Goal: Task Accomplishment & Management: Complete application form

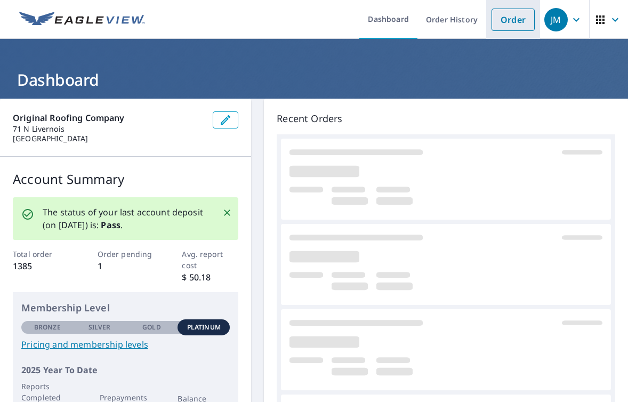
click at [512, 26] on link "Order" at bounding box center [512, 20] width 43 height 22
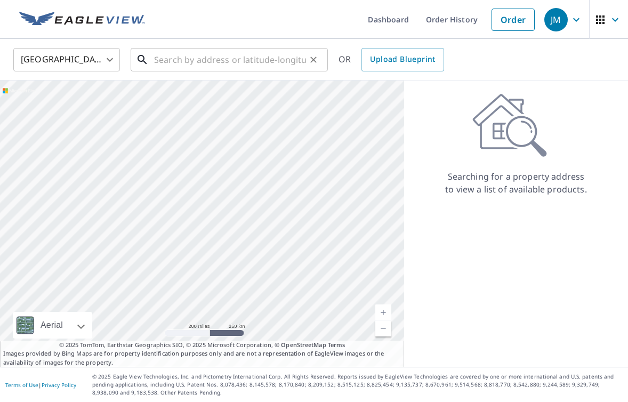
click at [233, 59] on input "text" at bounding box center [230, 60] width 152 height 30
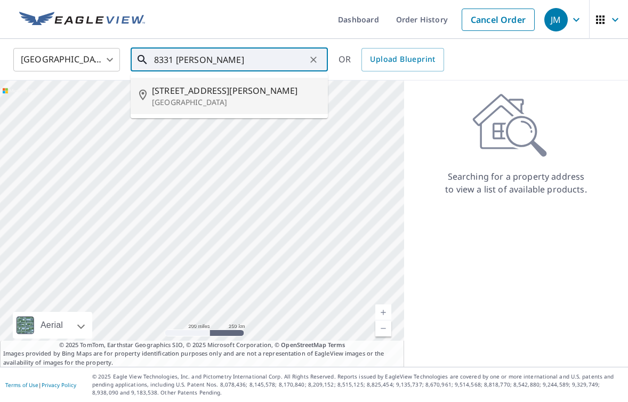
click at [199, 99] on p "[GEOGRAPHIC_DATA]" at bounding box center [235, 102] width 167 height 11
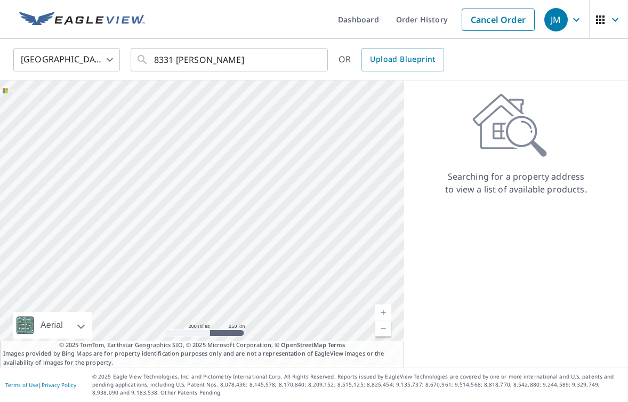
type input "[STREET_ADDRESS][PERSON_NAME]"
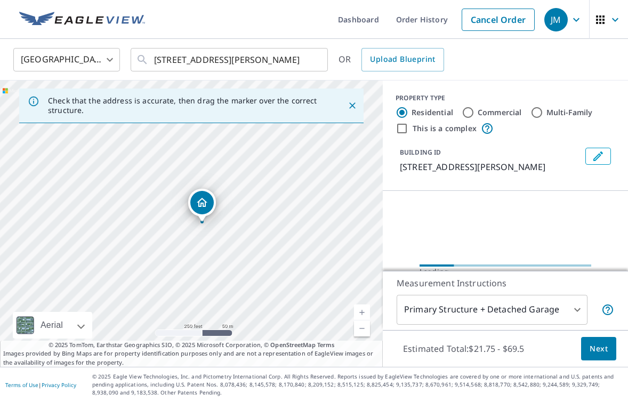
click at [361, 307] on link "Current Level 17, Zoom In" at bounding box center [362, 312] width 16 height 16
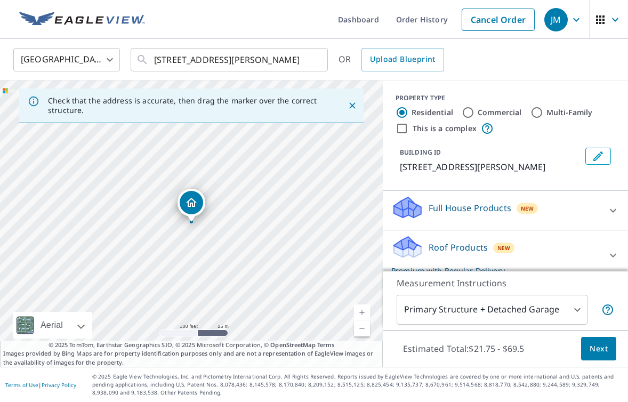
click at [361, 307] on link "Current Level 18, Zoom In" at bounding box center [362, 312] width 16 height 16
click at [602, 347] on span "Next" at bounding box center [598, 348] width 18 height 13
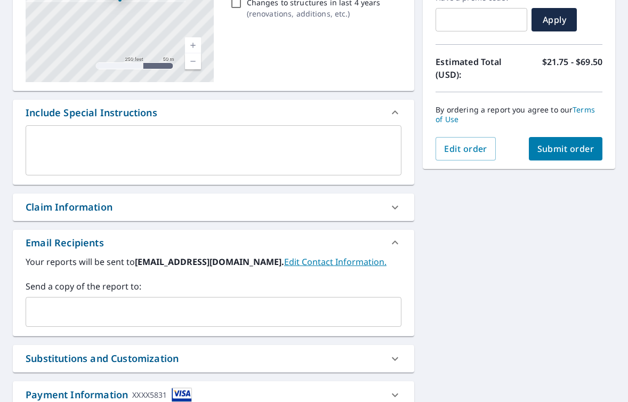
scroll to position [197, 0]
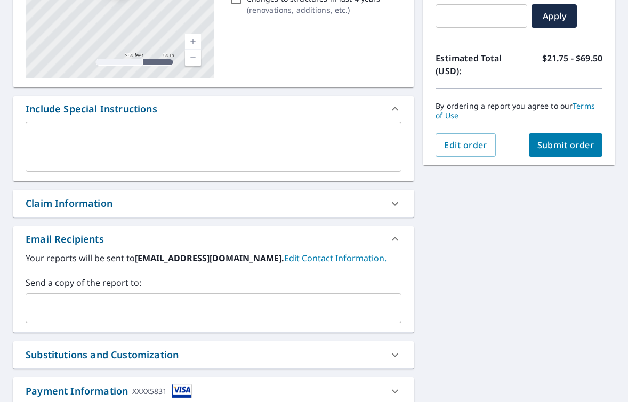
click at [122, 302] on input "text" at bounding box center [205, 308] width 350 height 20
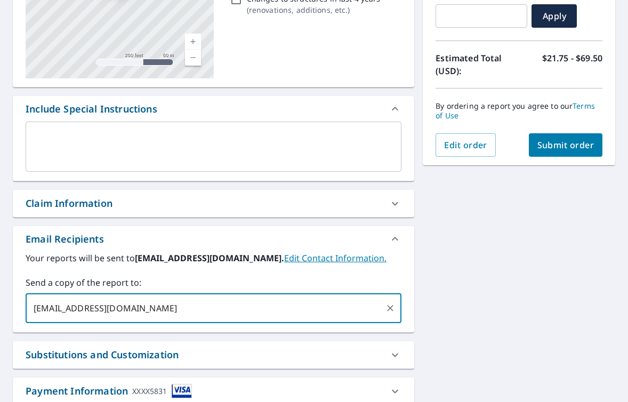
type input "[EMAIL_ADDRESS][DOMAIN_NAME]"
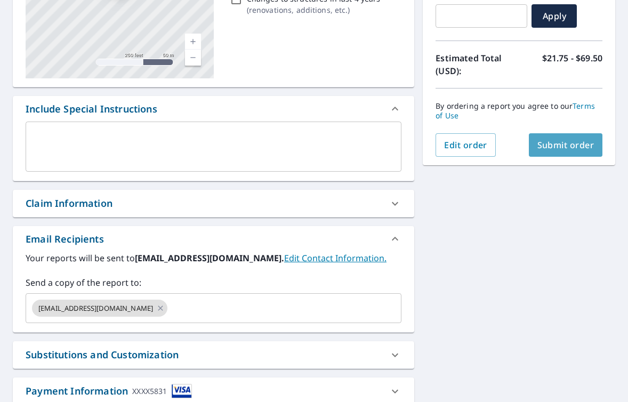
click at [568, 140] on span "Submit order" at bounding box center [565, 145] width 57 height 12
checkbox input "true"
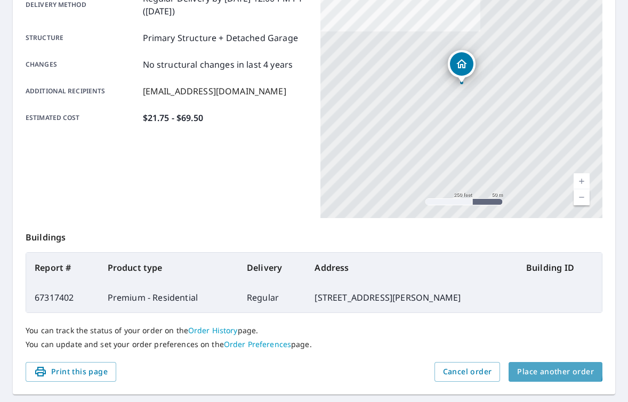
click at [536, 367] on span "Place another order" at bounding box center [555, 371] width 77 height 13
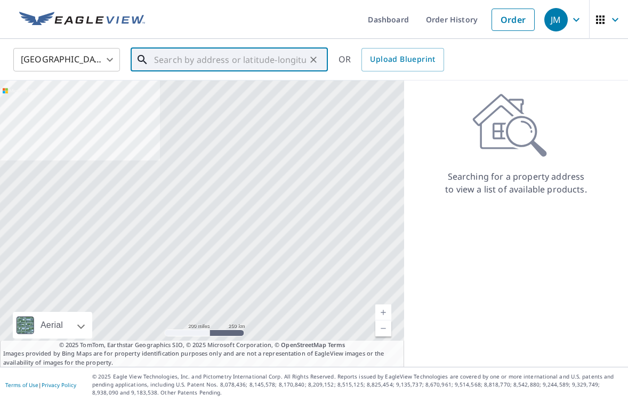
click at [258, 55] on input "text" at bounding box center [230, 60] width 152 height 30
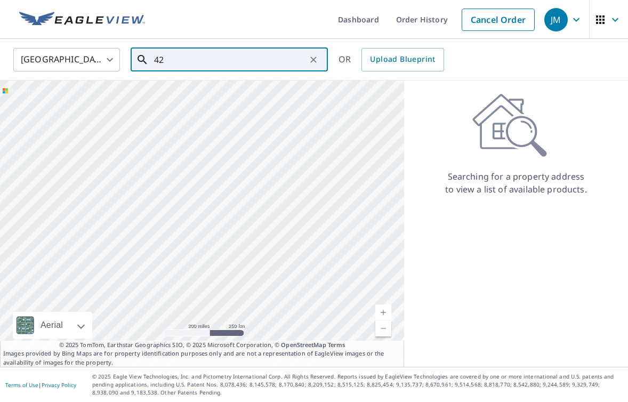
type input "4"
click at [219, 94] on span "32475 [GEOGRAPHIC_DATA]" at bounding box center [235, 90] width 167 height 13
type input "[GEOGRAPHIC_DATA]"
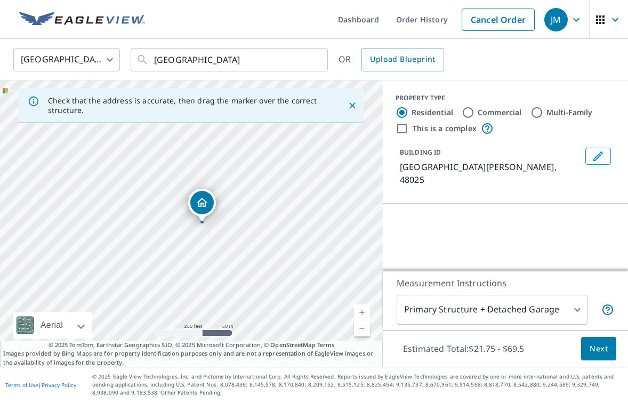
click at [364, 312] on link "Current Level 17, Zoom In" at bounding box center [362, 312] width 16 height 16
click at [604, 349] on span "Next" at bounding box center [598, 348] width 18 height 13
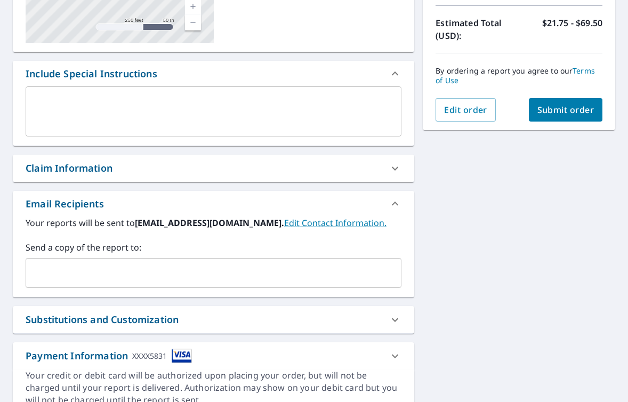
scroll to position [247, 0]
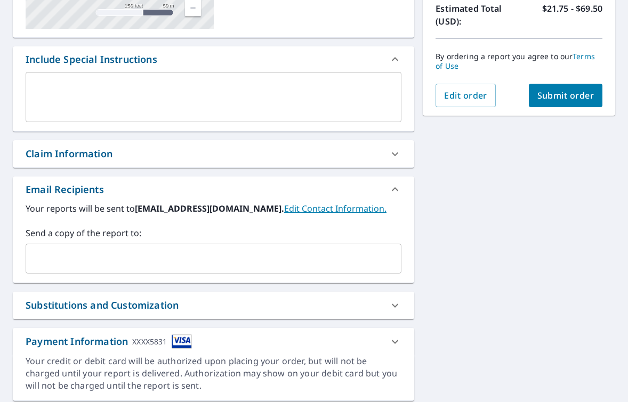
click at [208, 271] on div "​" at bounding box center [214, 258] width 376 height 30
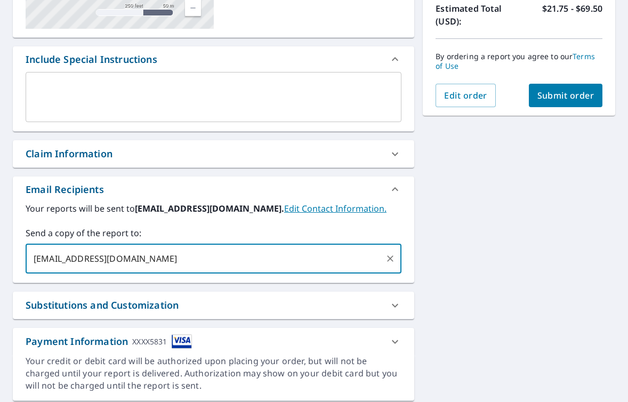
type input "[EMAIL_ADDRESS][DOMAIN_NAME]"
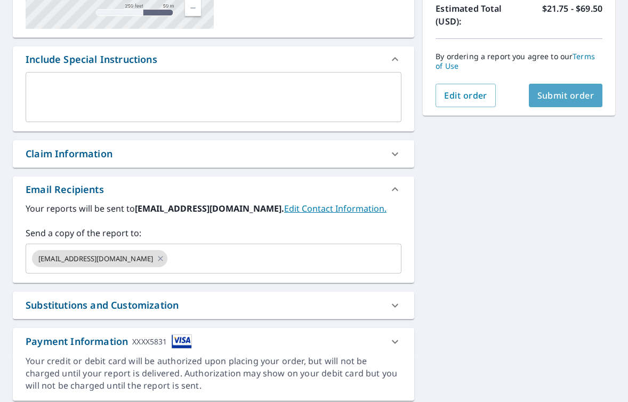
click at [574, 95] on span "Submit order" at bounding box center [565, 95] width 57 height 12
checkbox input "true"
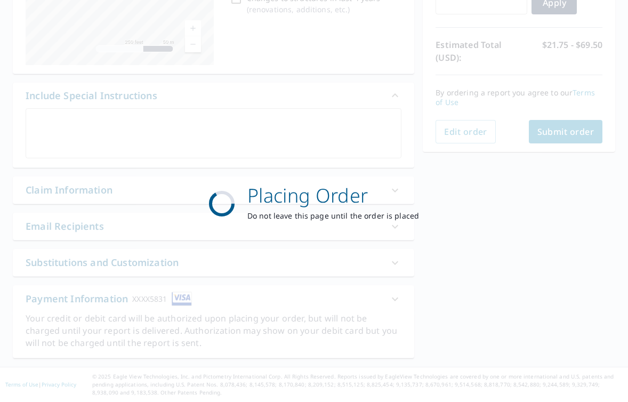
scroll to position [210, 0]
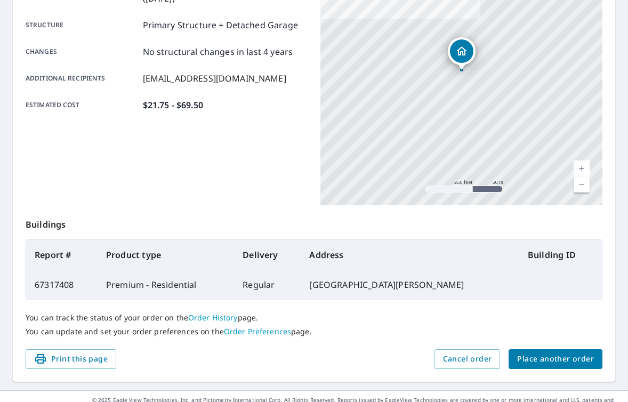
click at [536, 352] on span "Place another order" at bounding box center [555, 358] width 77 height 13
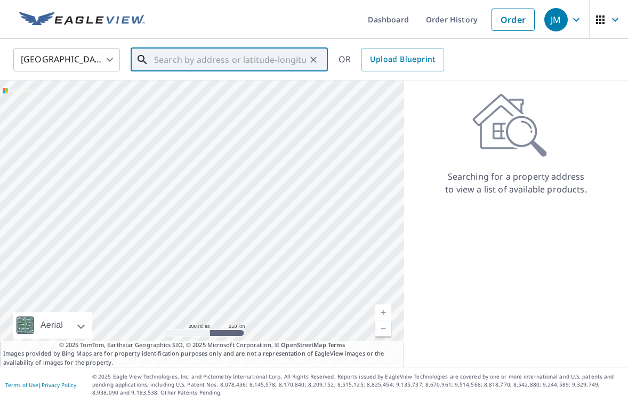
click at [229, 52] on input "text" at bounding box center [230, 60] width 152 height 30
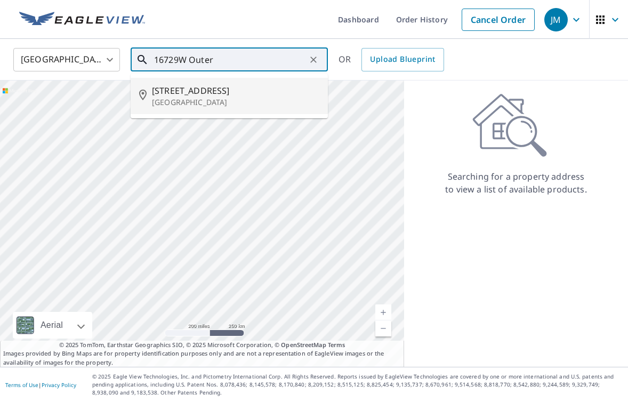
click at [210, 110] on li "[STREET_ADDRESS][PERSON_NAME]" at bounding box center [229, 96] width 197 height 36
type input "[STREET_ADDRESS][PERSON_NAME]"
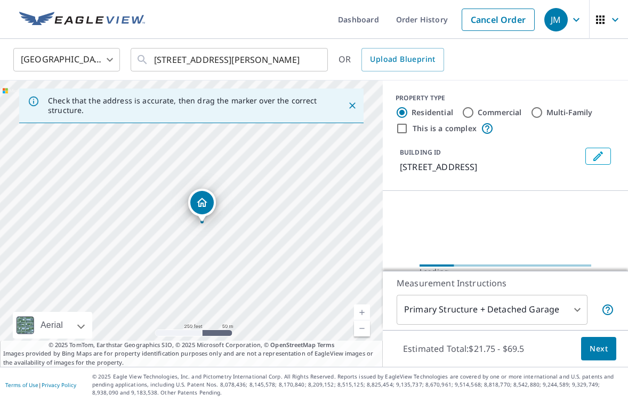
click at [359, 312] on link "Current Level 17, Zoom In" at bounding box center [362, 312] width 16 height 16
click at [593, 349] on span "Next" at bounding box center [598, 348] width 18 height 13
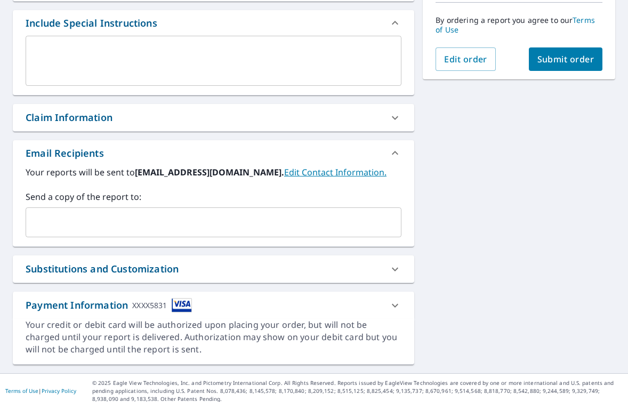
scroll to position [286, 0]
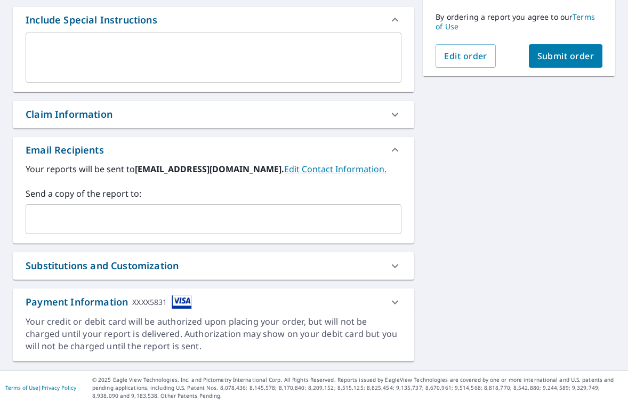
click at [173, 233] on div "​" at bounding box center [214, 219] width 376 height 30
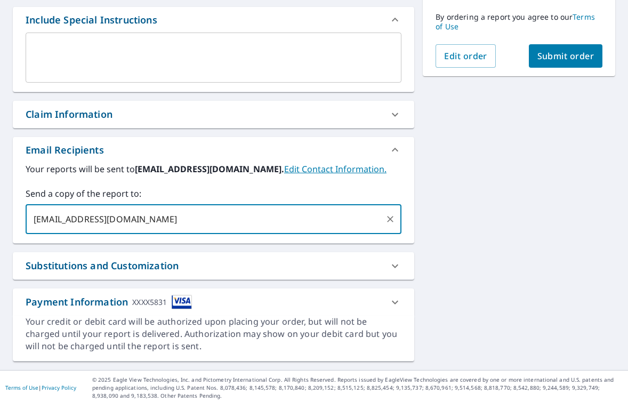
type input "[EMAIL_ADDRESS][DOMAIN_NAME]"
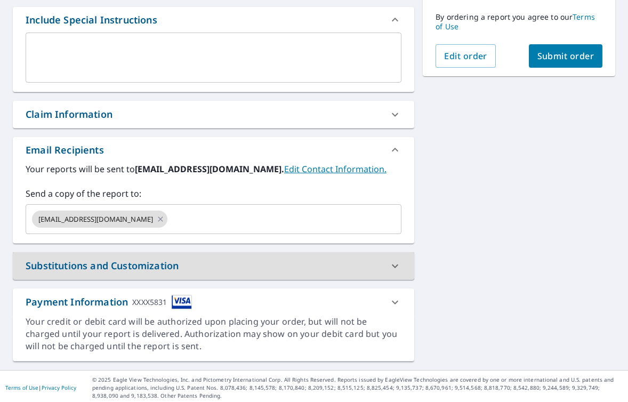
click at [566, 55] on span "Submit order" at bounding box center [565, 56] width 57 height 12
checkbox input "true"
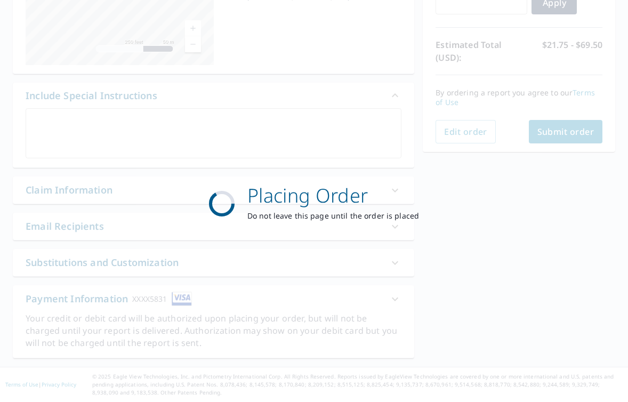
scroll to position [210, 0]
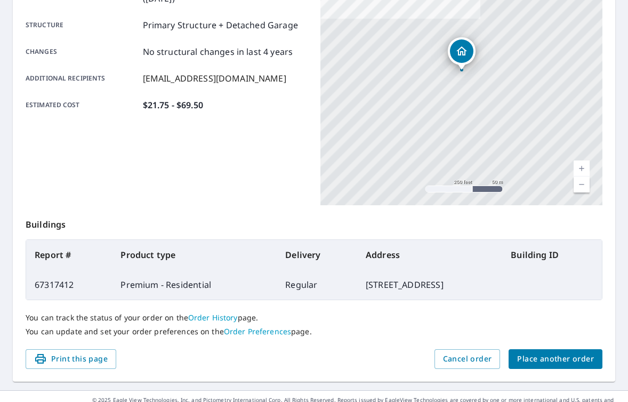
click at [542, 354] on span "Place another order" at bounding box center [555, 358] width 77 height 13
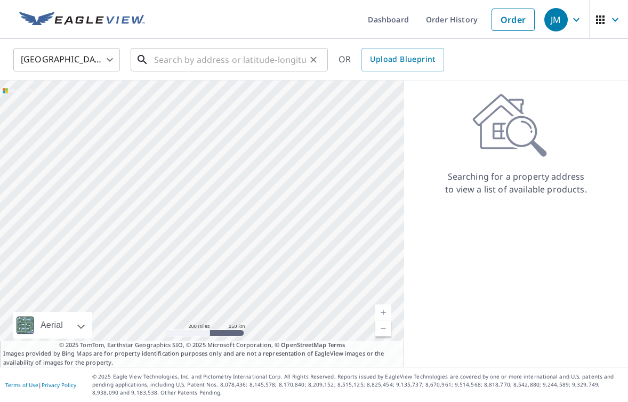
click at [234, 55] on input "text" at bounding box center [230, 60] width 152 height 30
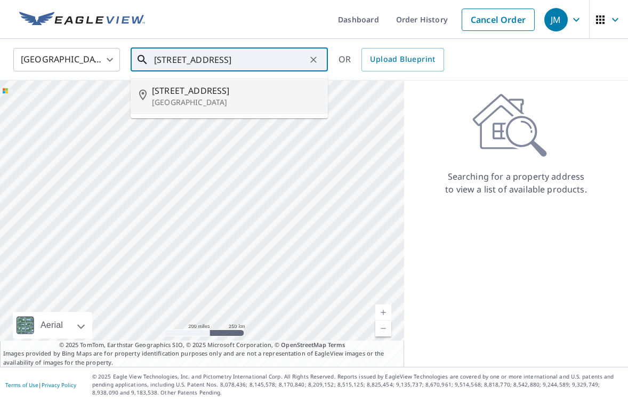
click at [198, 101] on p "[GEOGRAPHIC_DATA]" at bounding box center [235, 102] width 167 height 11
type input "[STREET_ADDRESS]"
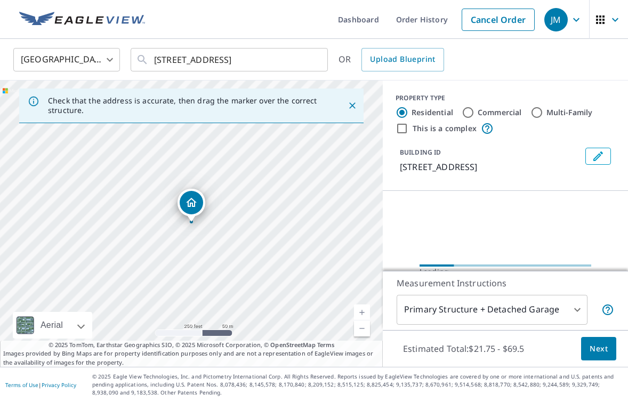
click at [363, 310] on link "Current Level 17, Zoom In" at bounding box center [362, 312] width 16 height 16
click at [363, 310] on body "JM JM Dashboard Order History Cancel Order JM [GEOGRAPHIC_DATA] [GEOGRAPHIC_DAT…" at bounding box center [314, 201] width 628 height 402
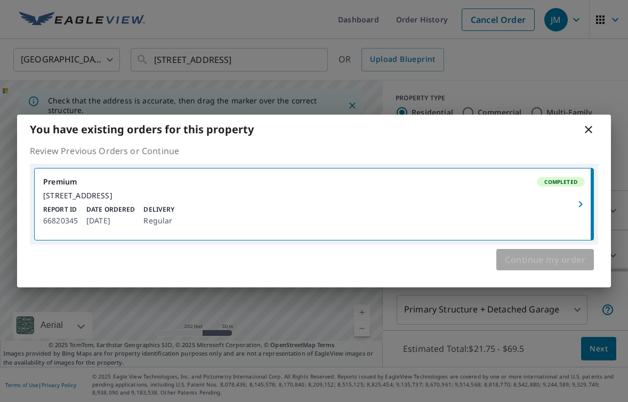
click at [538, 262] on span "Continue my order" at bounding box center [544, 259] width 80 height 15
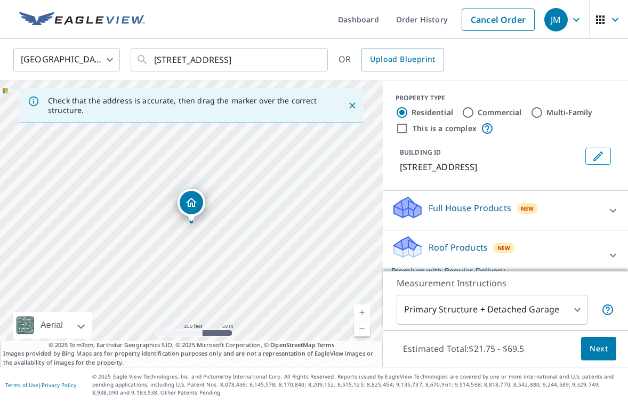
click at [362, 310] on link "Current Level 17, Zoom In" at bounding box center [362, 312] width 16 height 16
click at [605, 355] on button "Next" at bounding box center [598, 349] width 35 height 24
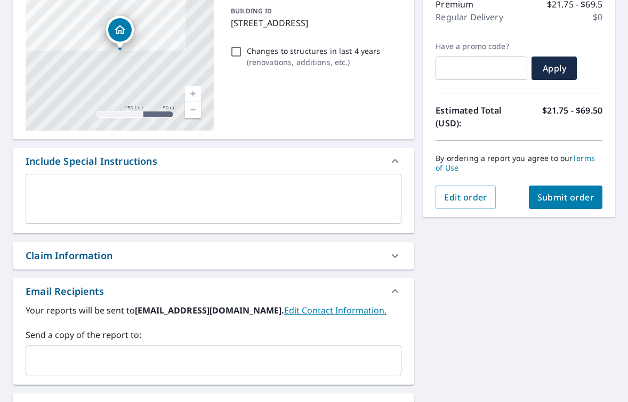
scroll to position [195, 0]
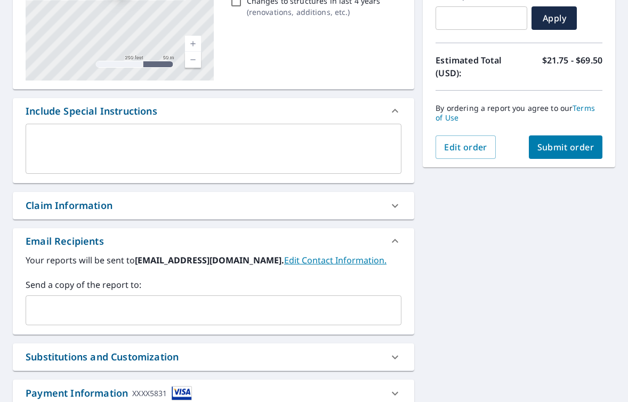
click at [170, 306] on input "text" at bounding box center [205, 310] width 350 height 20
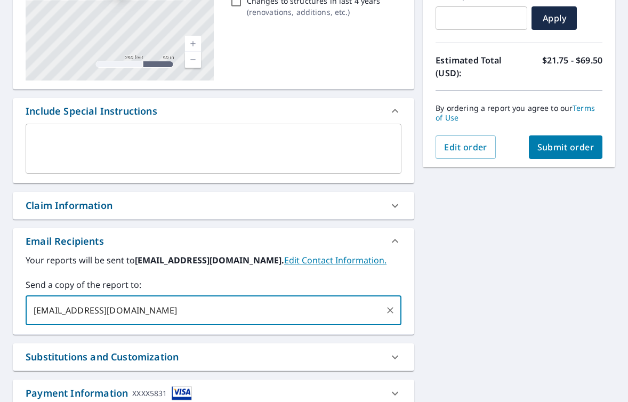
type input "[EMAIL_ADDRESS][DOMAIN_NAME]"
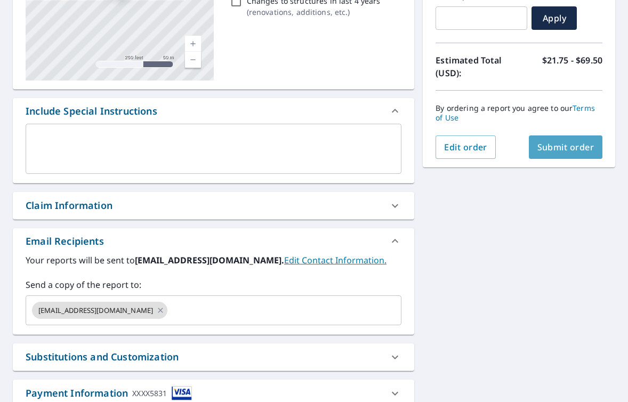
click at [548, 151] on span "Submit order" at bounding box center [565, 147] width 57 height 12
checkbox input "true"
